Goal: Navigation & Orientation: Find specific page/section

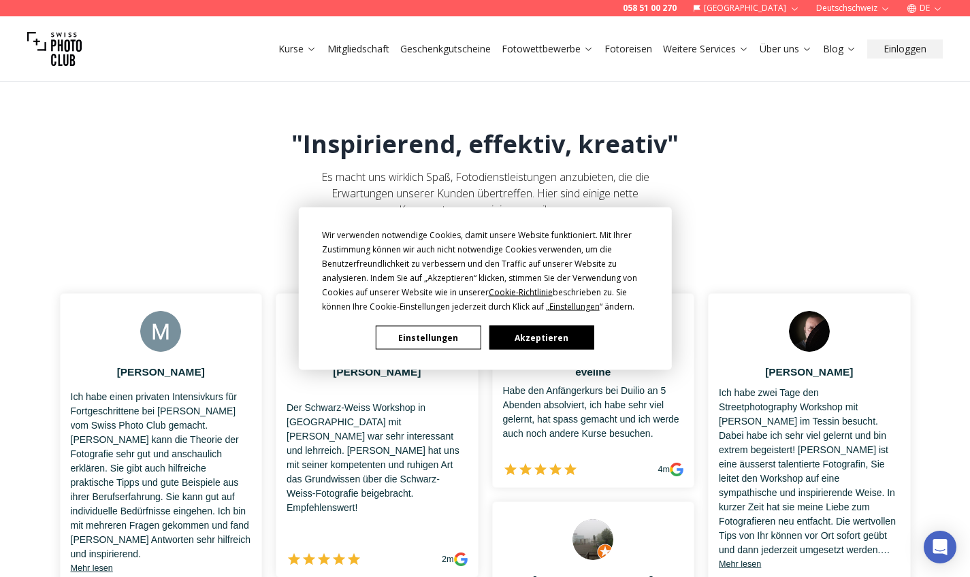
click at [522, 332] on button "Akzeptieren" at bounding box center [541, 338] width 105 height 24
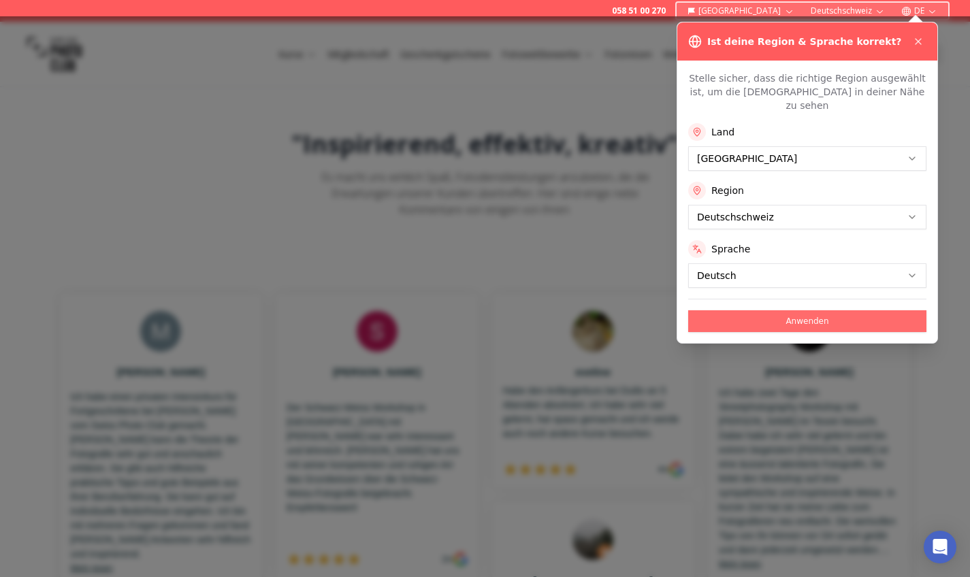
click at [799, 310] on button "Anwenden" at bounding box center [807, 321] width 238 height 22
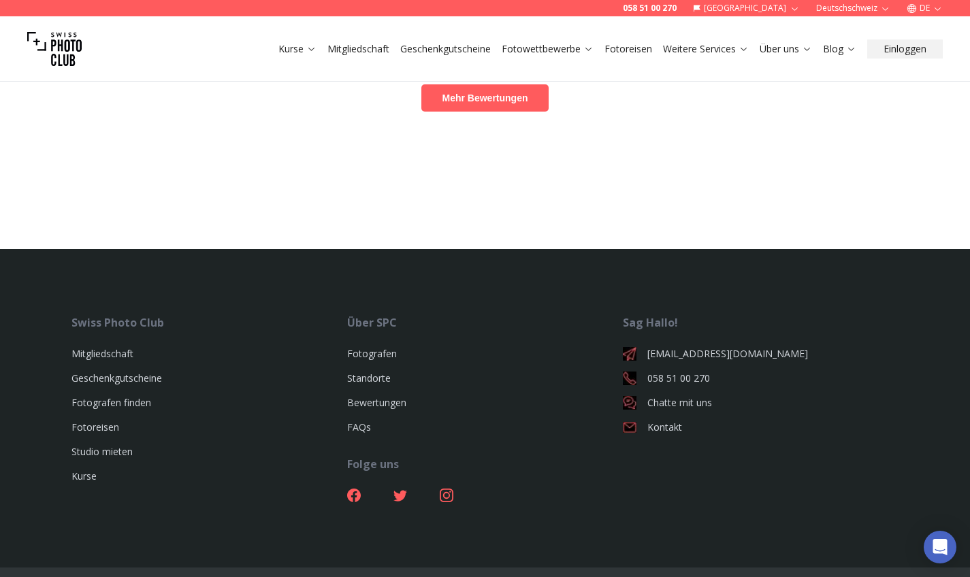
scroll to position [1093, 0]
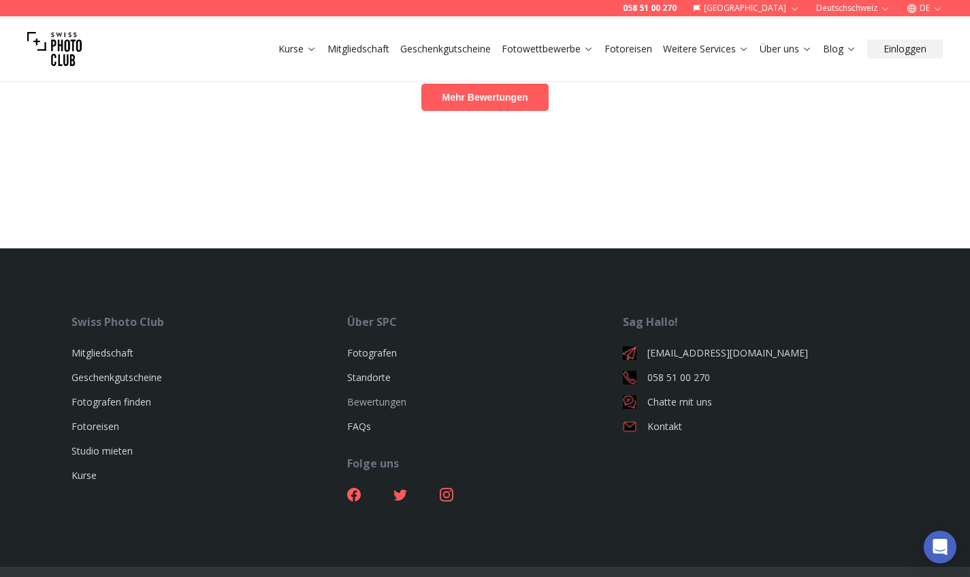
click at [404, 409] on link "Bewertungen" at bounding box center [376, 402] width 59 height 13
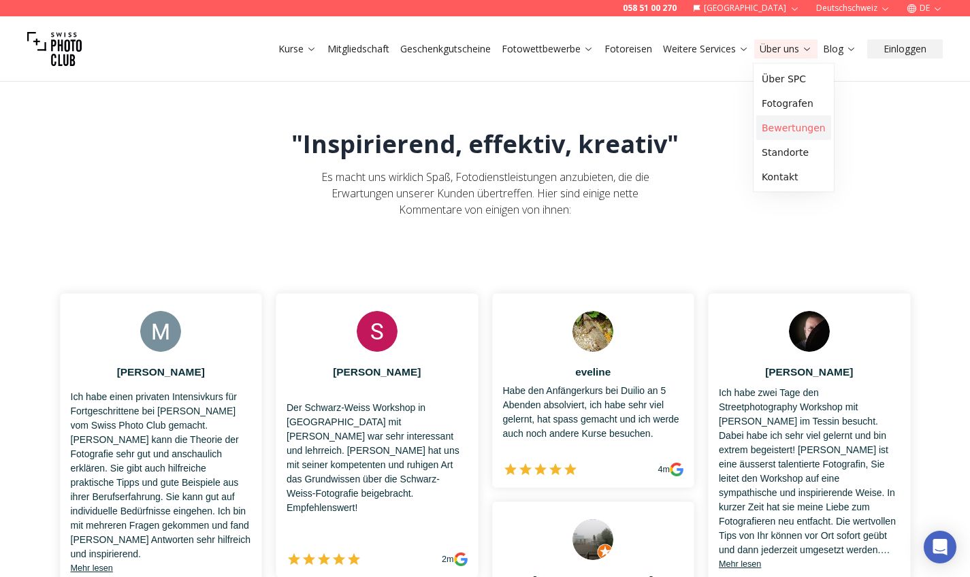
click at [786, 118] on link "Bewertungen" at bounding box center [793, 128] width 75 height 25
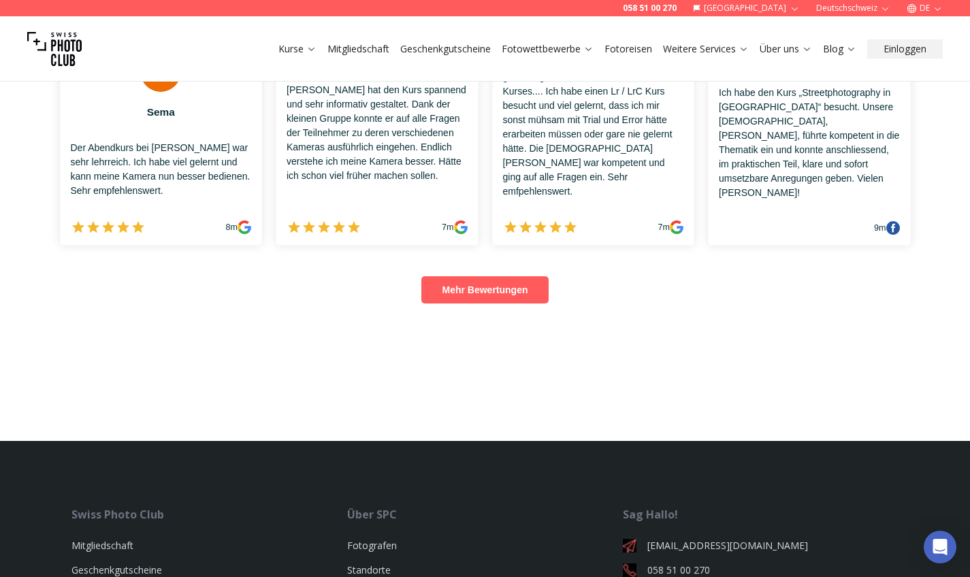
scroll to position [976, 0]
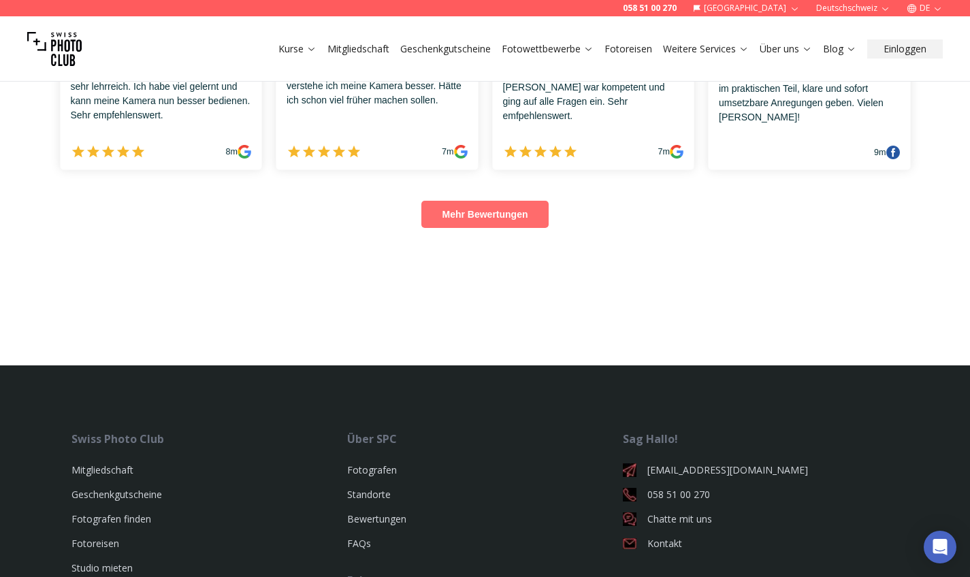
click at [517, 222] on link "Mehr Bewertungen" at bounding box center [484, 214] width 127 height 27
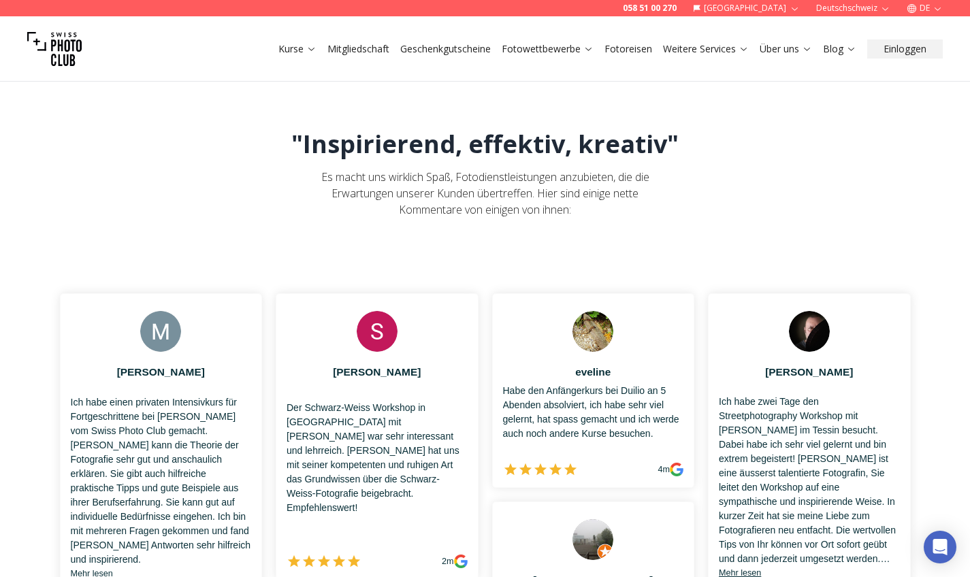
scroll to position [0, 0]
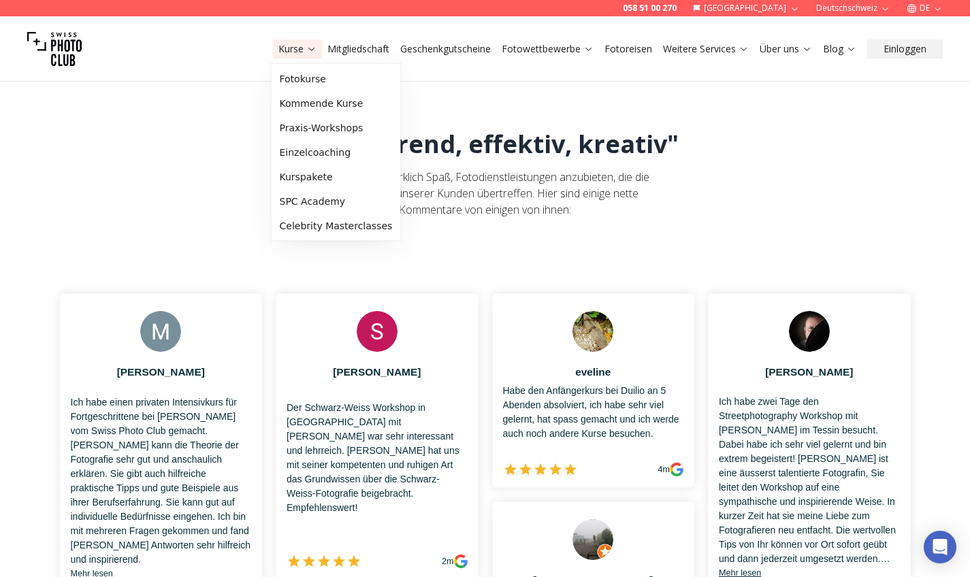
click at [306, 46] on icon at bounding box center [311, 49] width 10 height 10
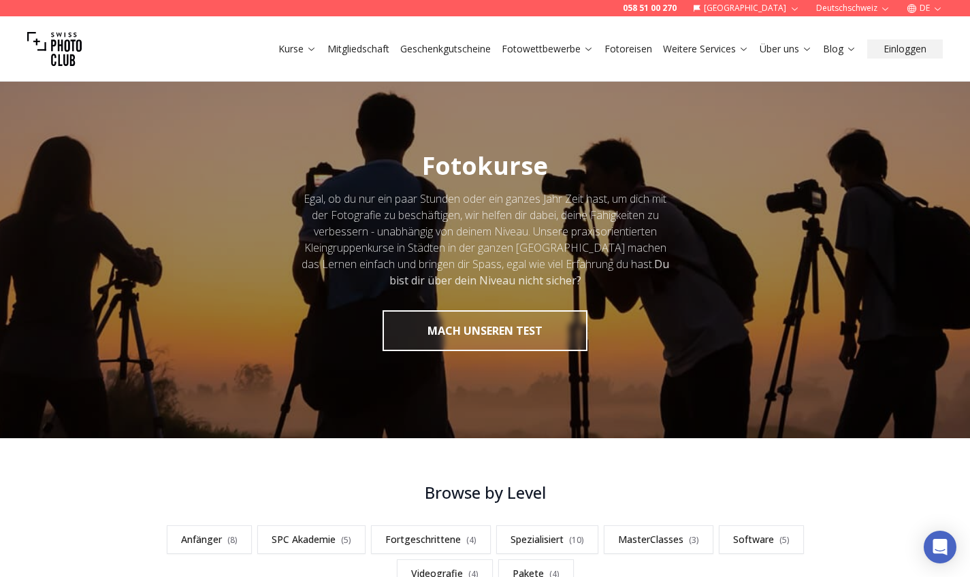
click at [306, 46] on icon at bounding box center [311, 49] width 10 height 10
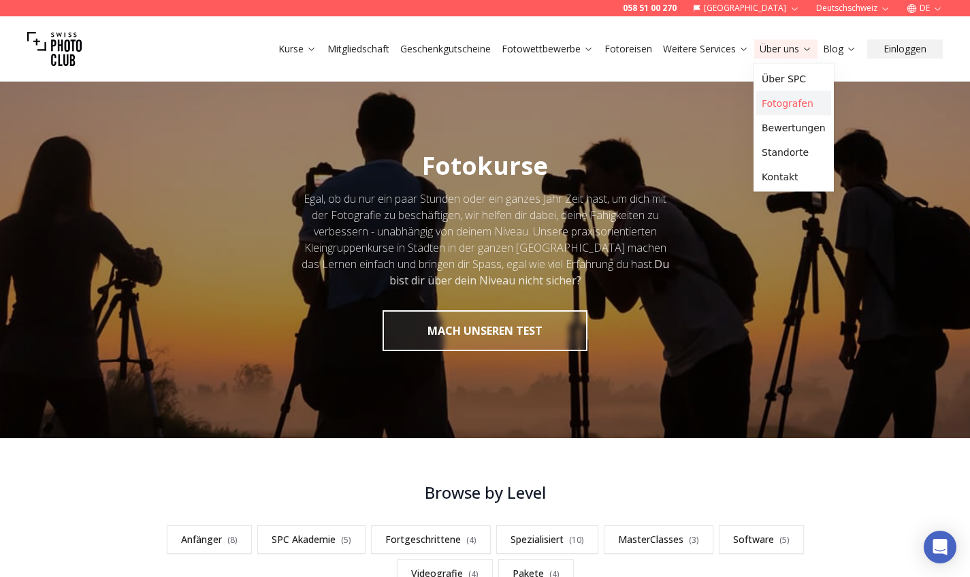
click at [784, 95] on link "Fotografen" at bounding box center [793, 103] width 75 height 25
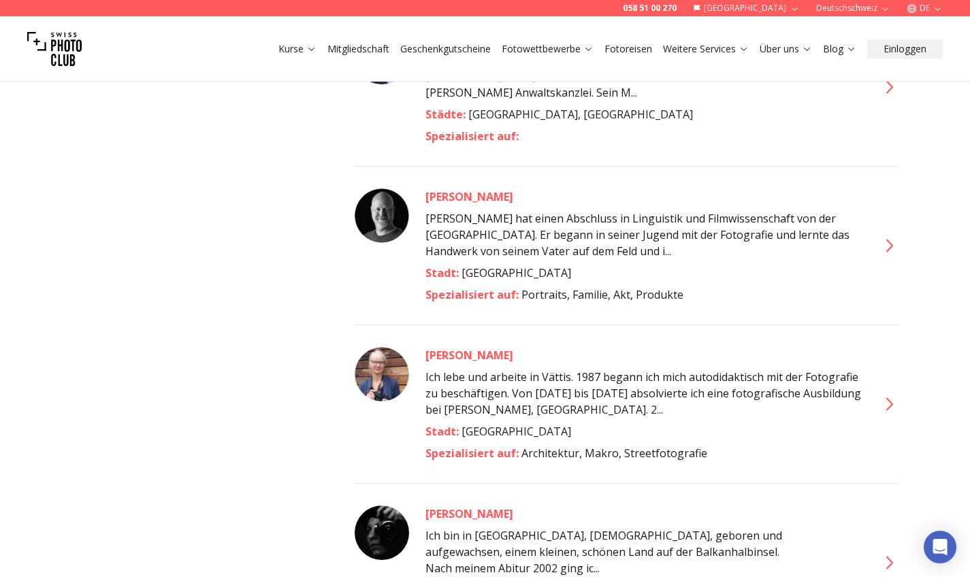
scroll to position [3201, 0]
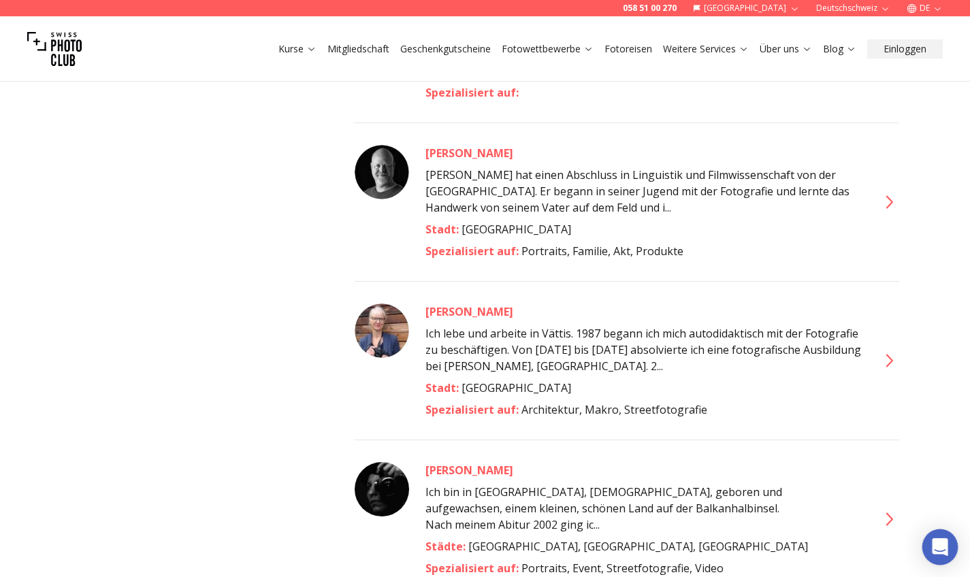
click at [950, 543] on div "Open Intercom Messenger" at bounding box center [941, 548] width 36 height 36
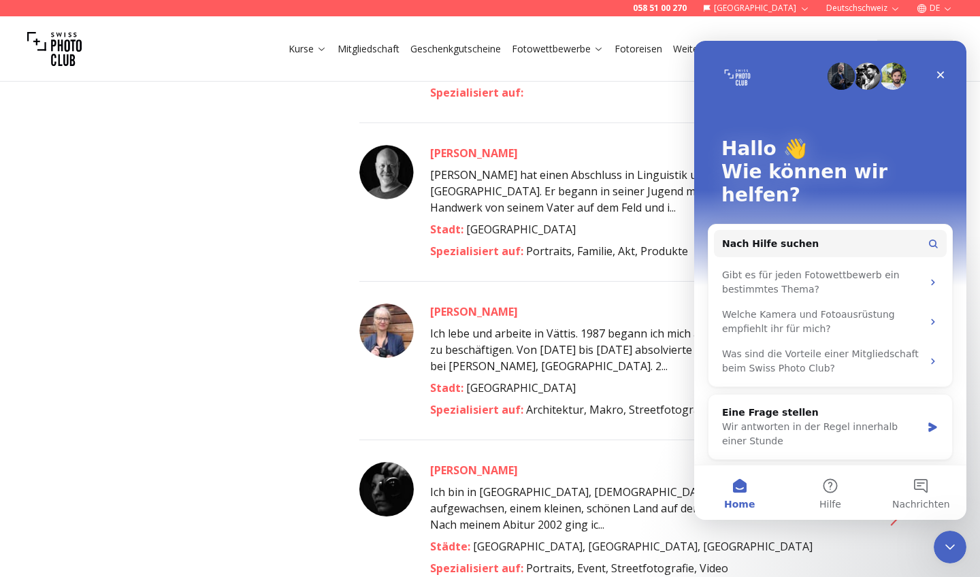
scroll to position [0, 0]
click at [940, 500] on span "Nachrichten" at bounding box center [922, 505] width 58 height 10
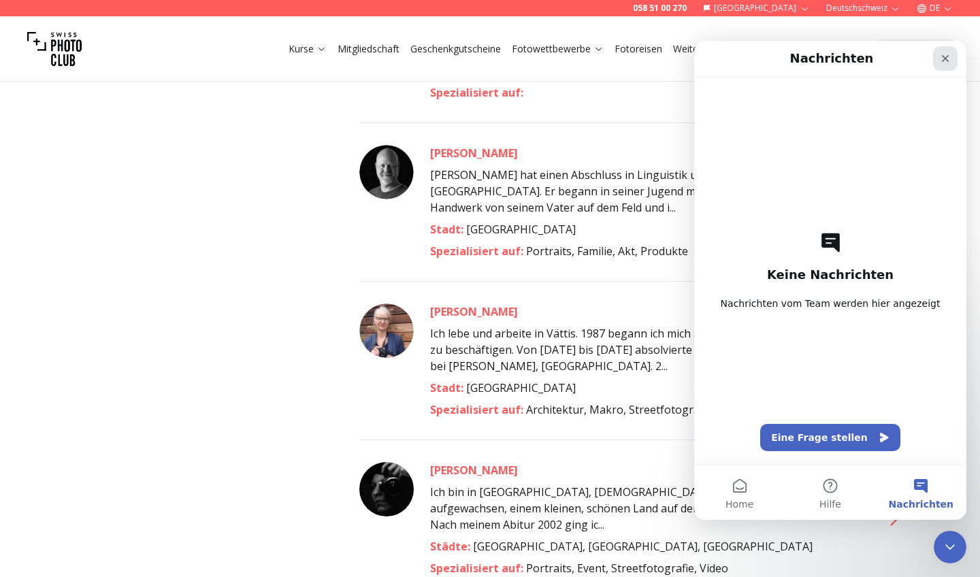
click at [945, 57] on icon "Schließen" at bounding box center [945, 58] width 7 height 7
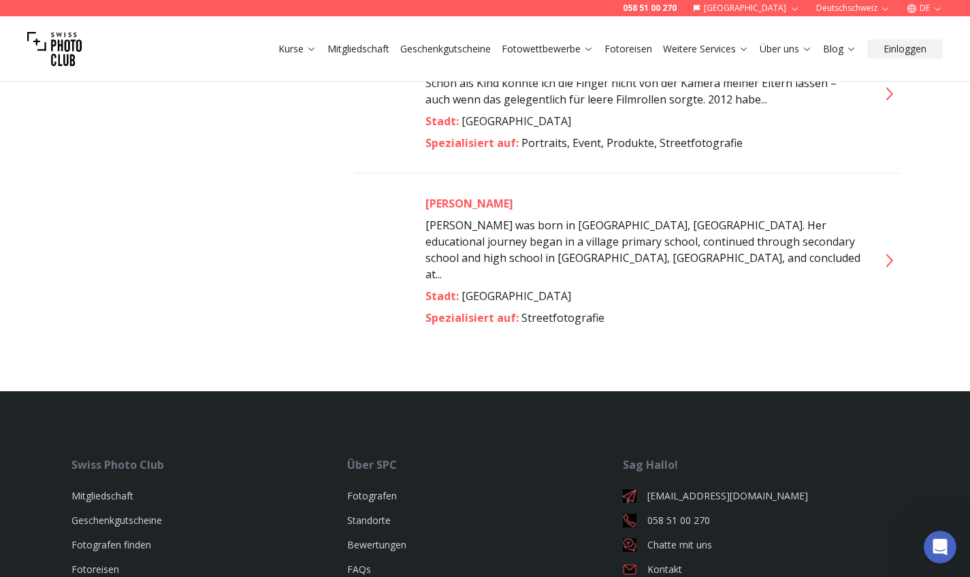
scroll to position [7625, 0]
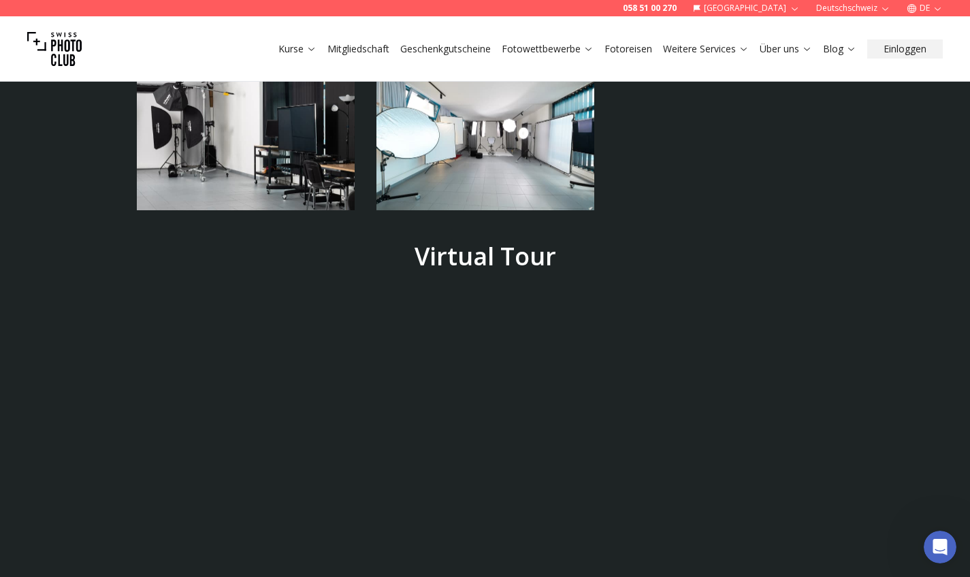
scroll to position [3528, 0]
